Goal: Information Seeking & Learning: Learn about a topic

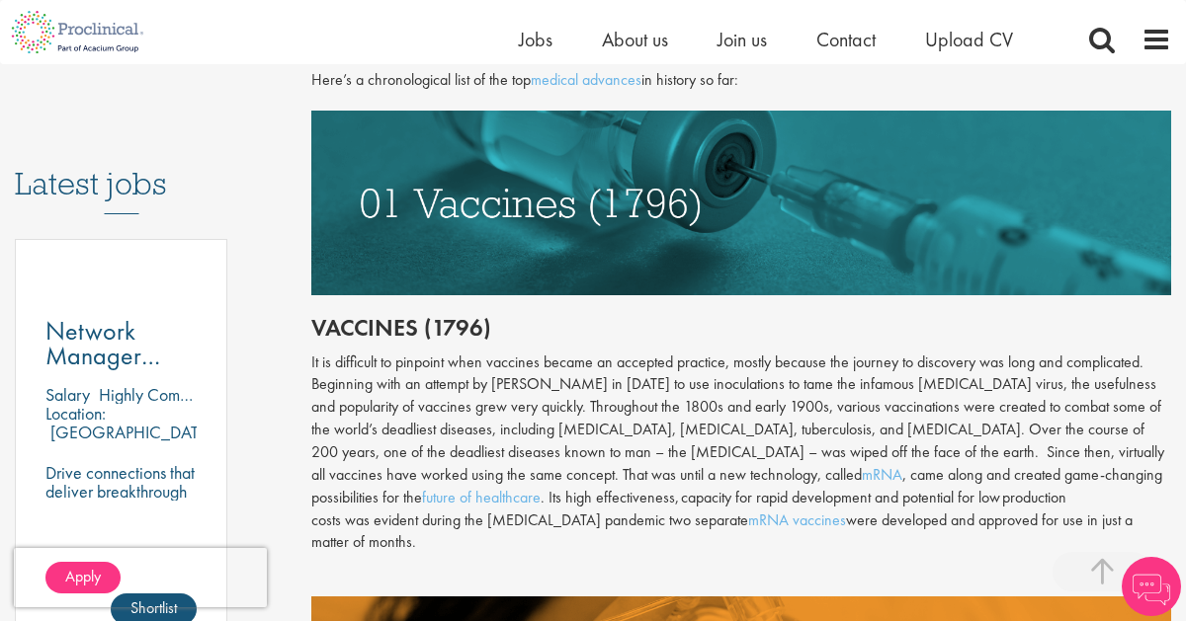
scroll to position [953, 0]
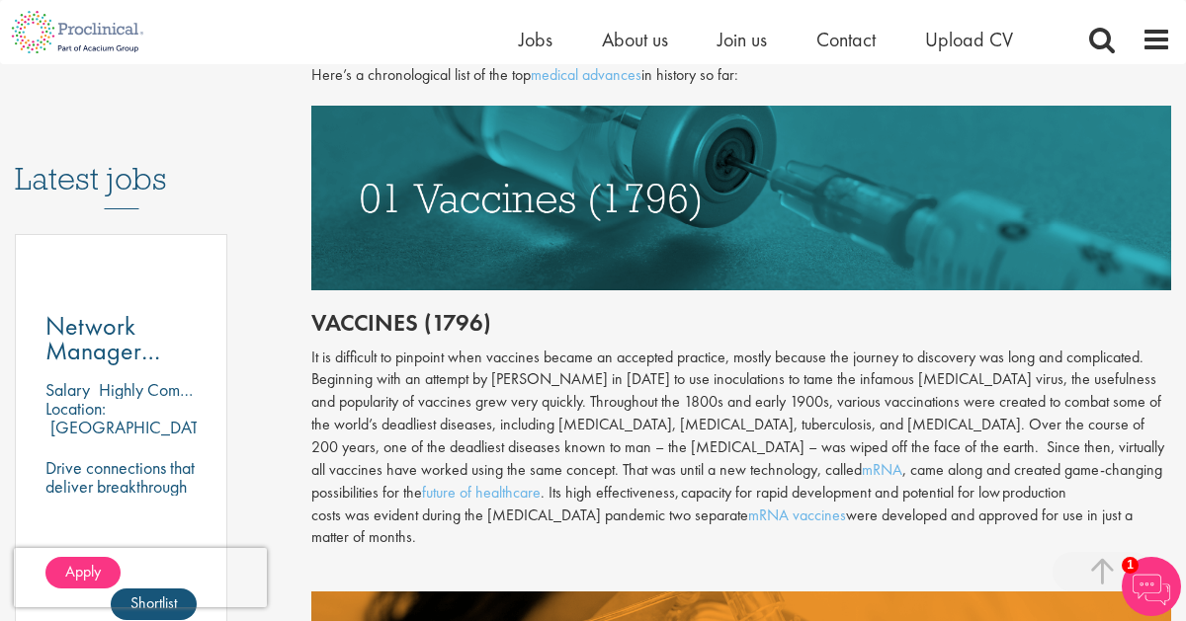
click at [470, 354] on div "It is difficult to pinpoint when vaccines became an accepted practice, mostly b…" at bounding box center [740, 449] width 859 height 204
click at [316, 378] on div "It is difficult to pinpoint when vaccines became an accepted practice, mostly b…" at bounding box center [740, 449] width 859 height 204
click at [322, 380] on div "It is difficult to pinpoint when vaccines became an accepted practice, mostly b…" at bounding box center [740, 449] width 859 height 204
drag, startPoint x: 315, startPoint y: 379, endPoint x: 575, endPoint y: 385, distance: 259.9
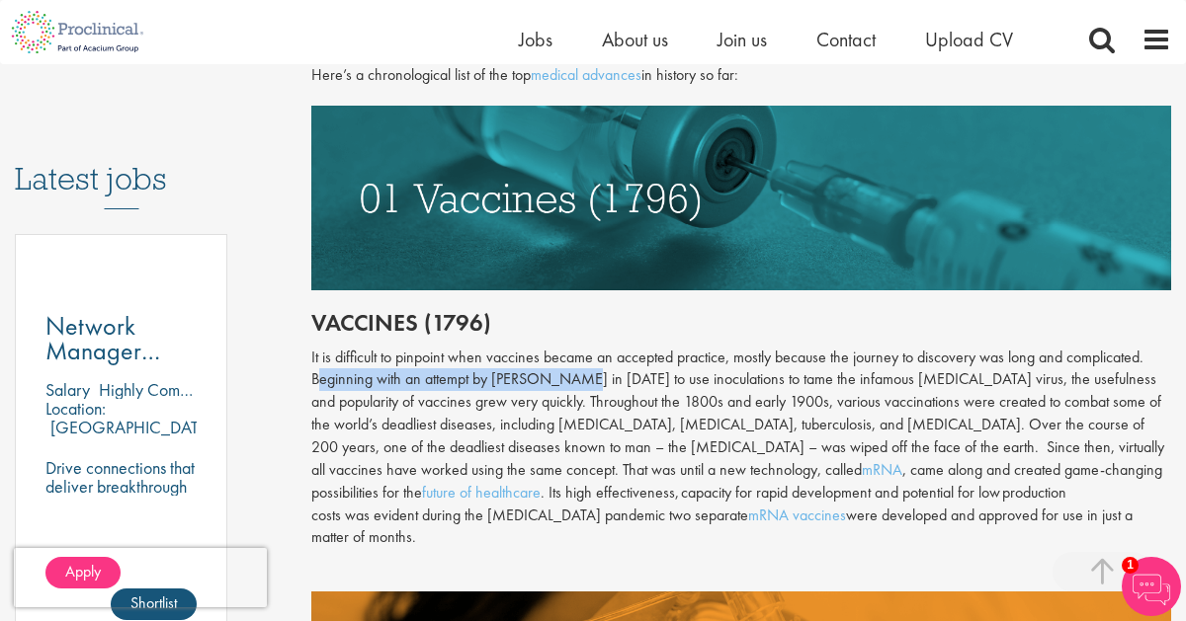
click at [575, 385] on div "It is difficult to pinpoint when vaccines became an accepted practice, mostly b…" at bounding box center [740, 449] width 859 height 204
click at [563, 410] on div "It is difficult to pinpoint when vaccines became an accepted practice, mostly b…" at bounding box center [740, 449] width 859 height 204
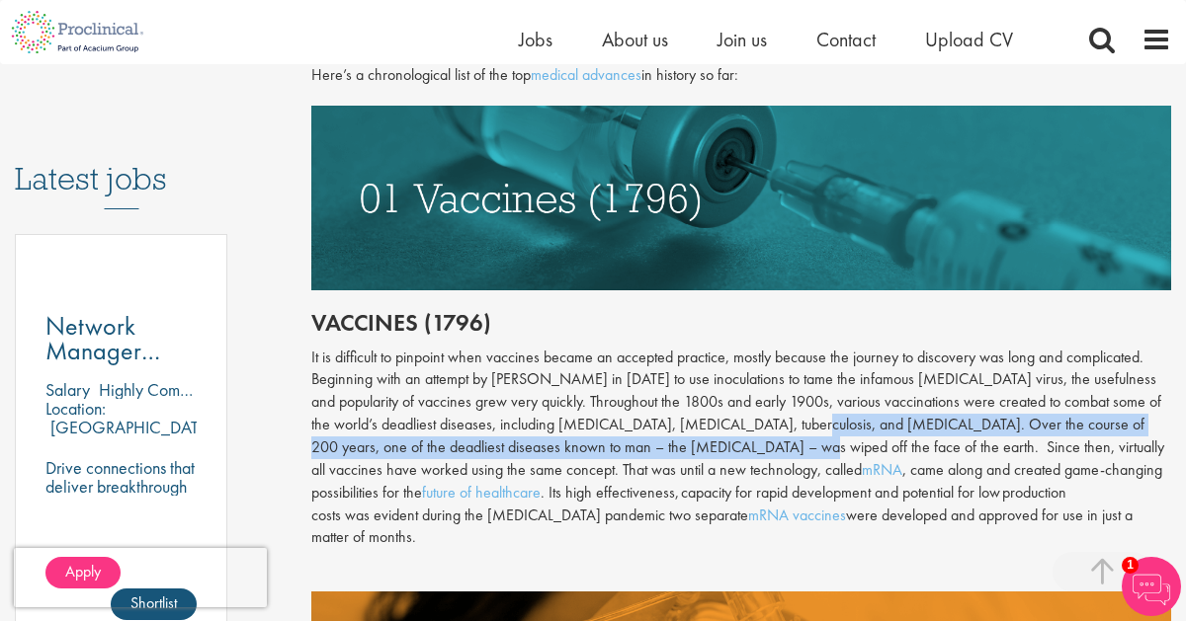
drag, startPoint x: 763, startPoint y: 428, endPoint x: 682, endPoint y: 445, distance: 82.7
click at [682, 445] on div "It is difficult to pinpoint when vaccines became an accepted practice, mostly b…" at bounding box center [740, 449] width 859 height 204
copy div "Over the course of 200 years, one of the deadliest diseases known to man – the …"
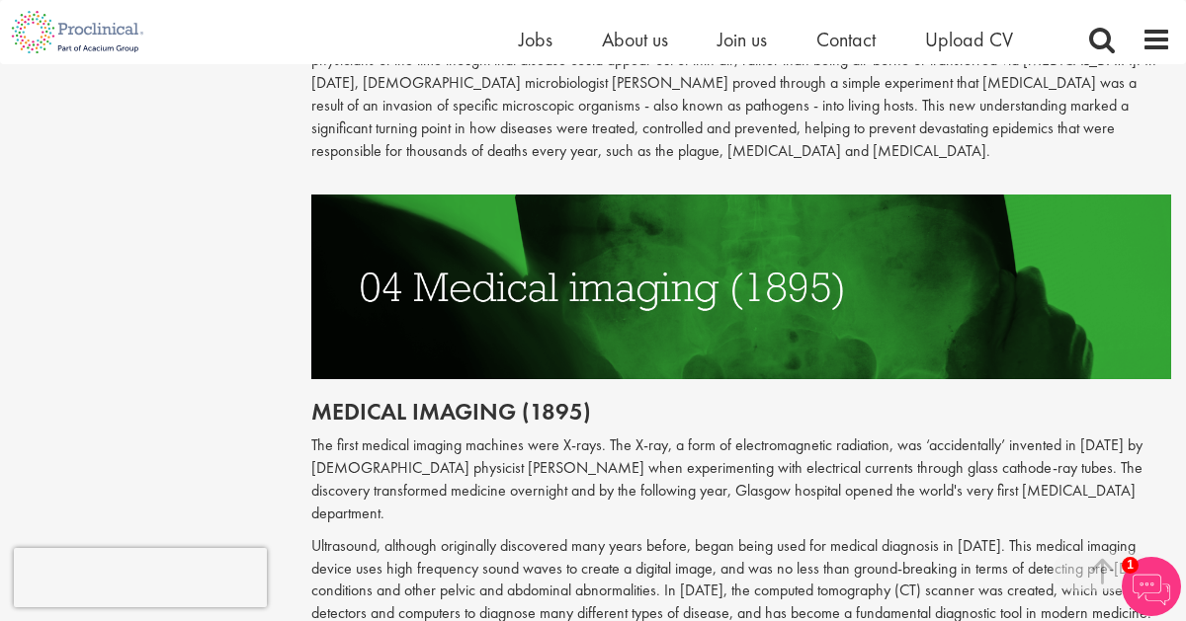
scroll to position [2168, 0]
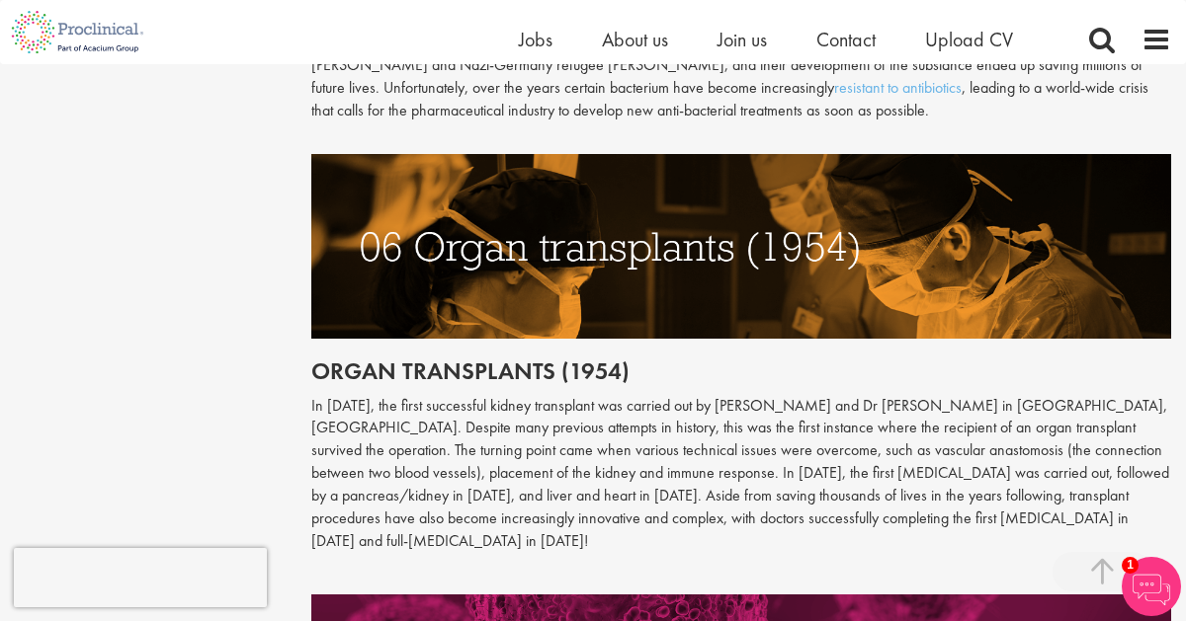
scroll to position [3181, 0]
